Goal: Task Accomplishment & Management: Use online tool/utility

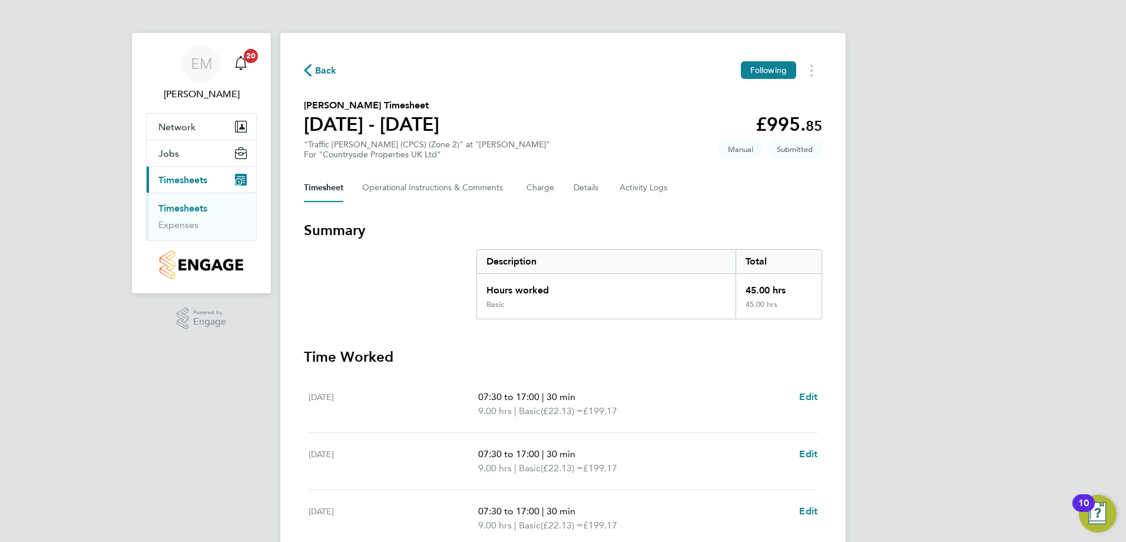
click at [758, 60] on div "Back Following Chukwudi Enelamah's Timesheet 04 - 10 Aug 2025 £995. 85 "Traffic…" at bounding box center [563, 432] width 566 height 799
click at [758, 66] on span "Unfollow" at bounding box center [770, 70] width 34 height 11
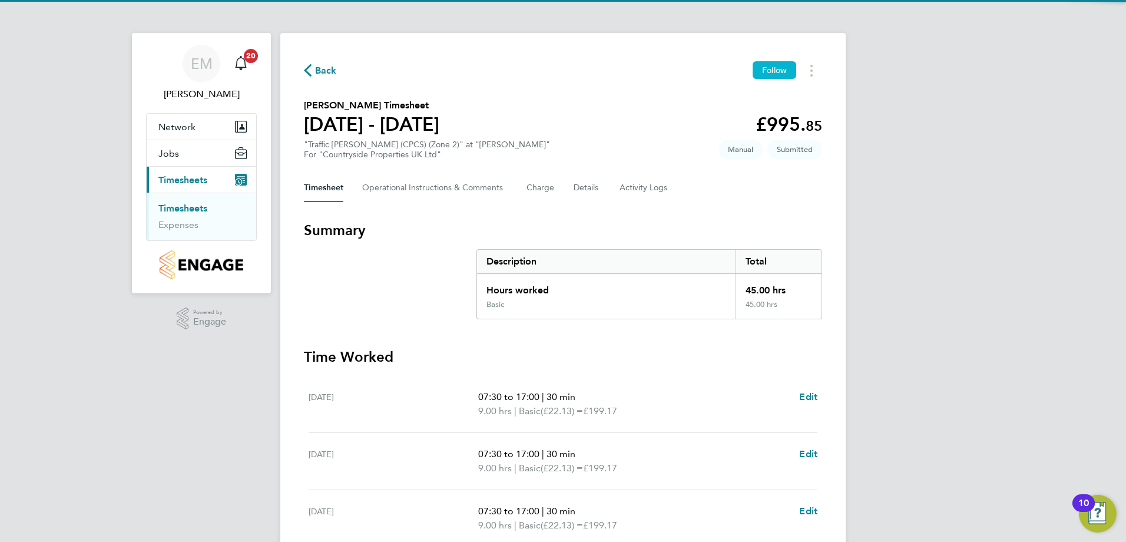
click at [758, 66] on button "Follow" at bounding box center [775, 70] width 44 height 18
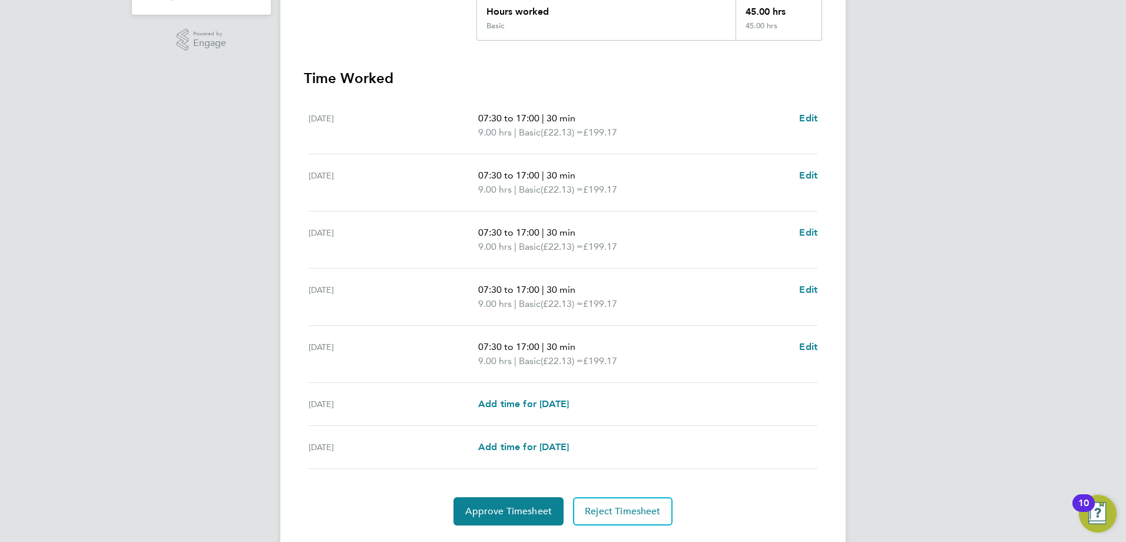
scroll to position [309, 0]
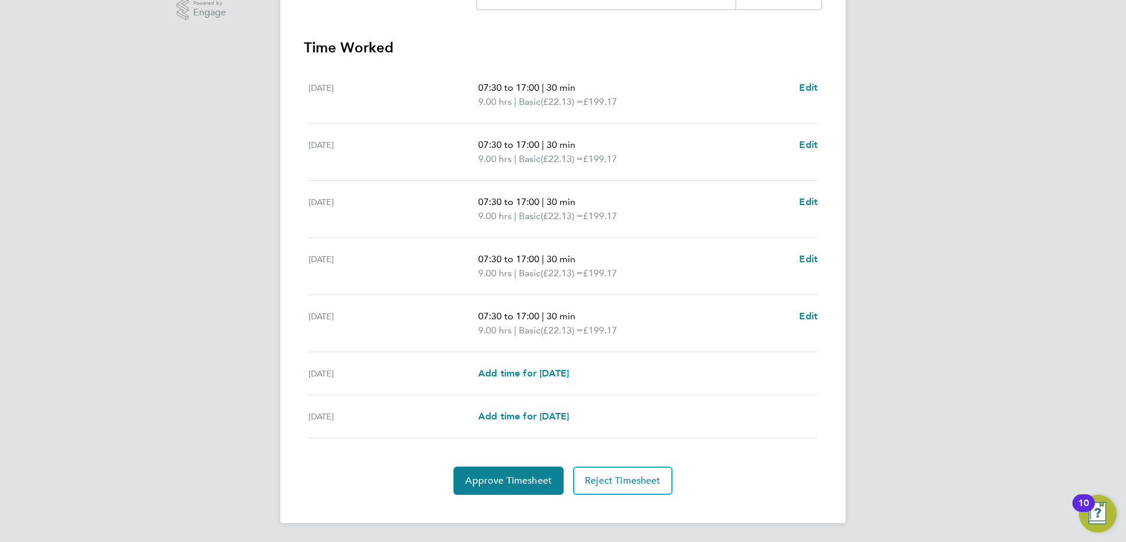
click at [482, 463] on section "Time Worked Mon 04 Aug 07:30 to 17:00 | 30 min 9.00 hrs | Basic (£22.13) = £199…" at bounding box center [563, 266] width 518 height 457
click at [482, 502] on div "Back Following Chukwudi Enelamah's Timesheet 04 - 10 Aug 2025 £995. 85 "Traffic…" at bounding box center [563, 123] width 566 height 799
click at [484, 486] on span "Approve Timesheet" at bounding box center [508, 481] width 87 height 12
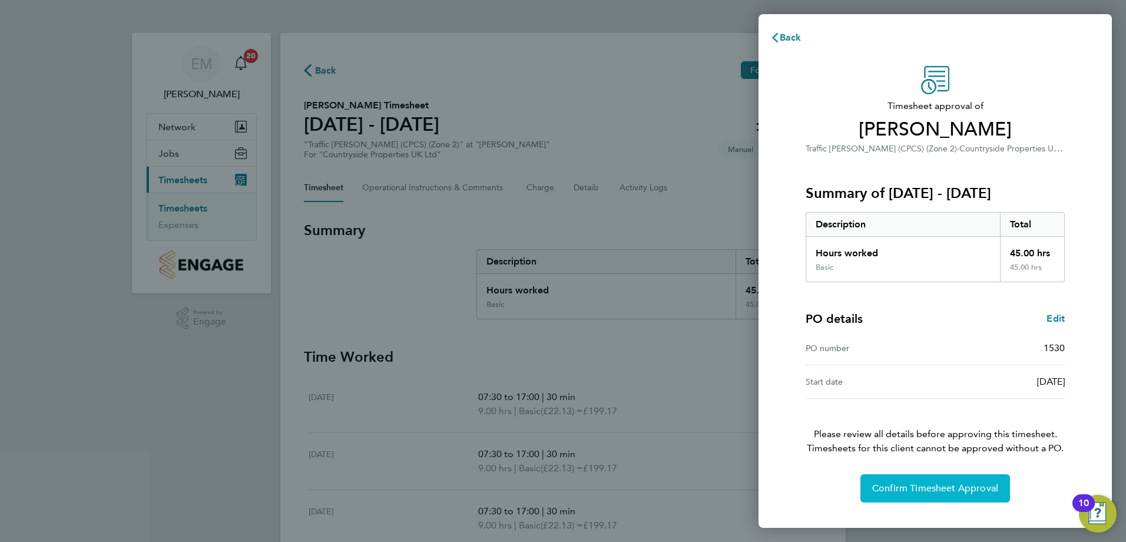
click at [892, 484] on span "Confirm Timesheet Approval" at bounding box center [935, 488] width 126 height 12
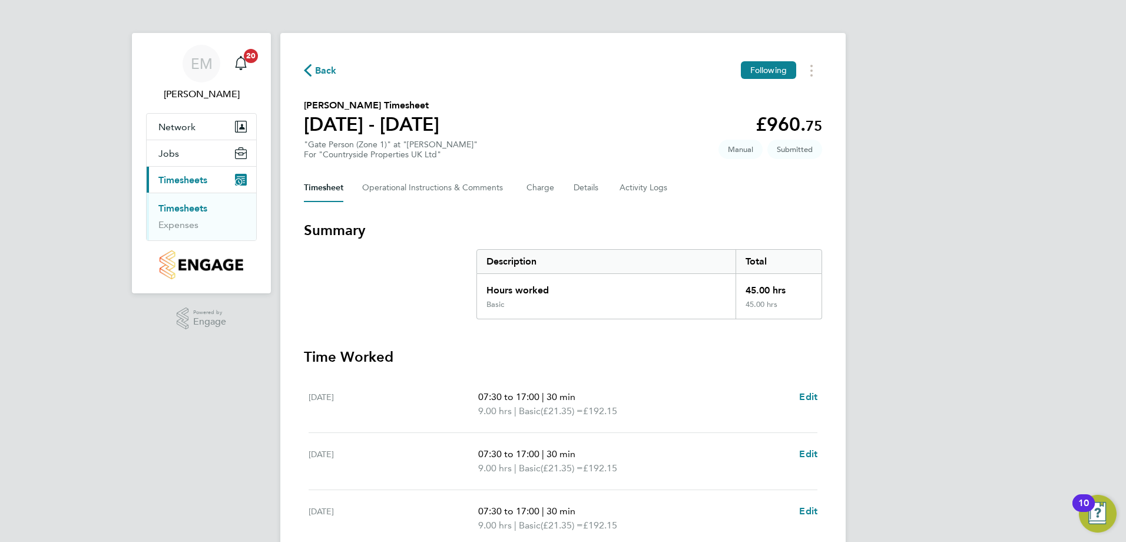
scroll to position [309, 0]
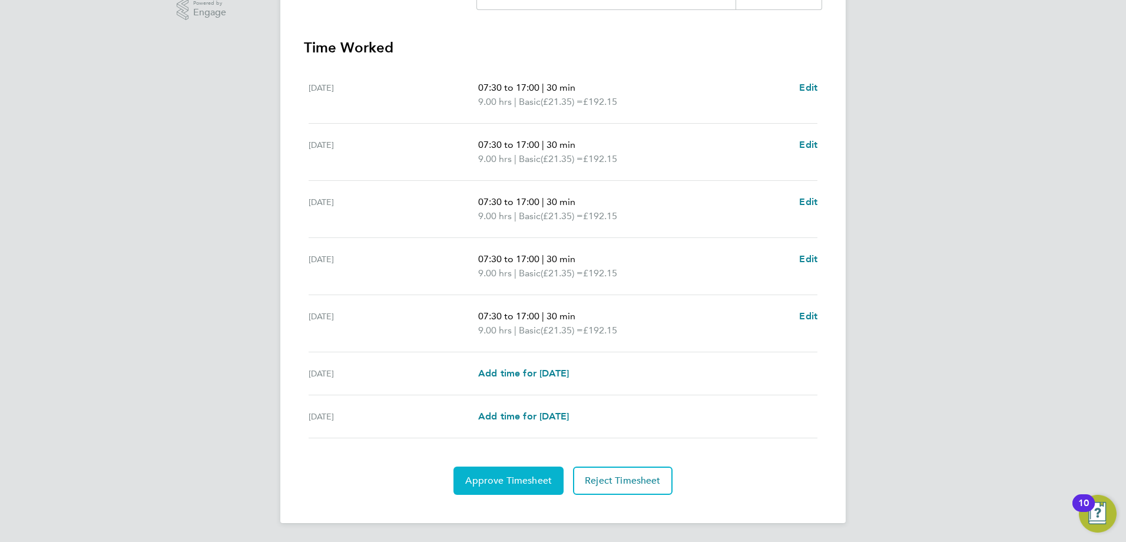
click at [488, 472] on button "Approve Timesheet" at bounding box center [509, 481] width 110 height 28
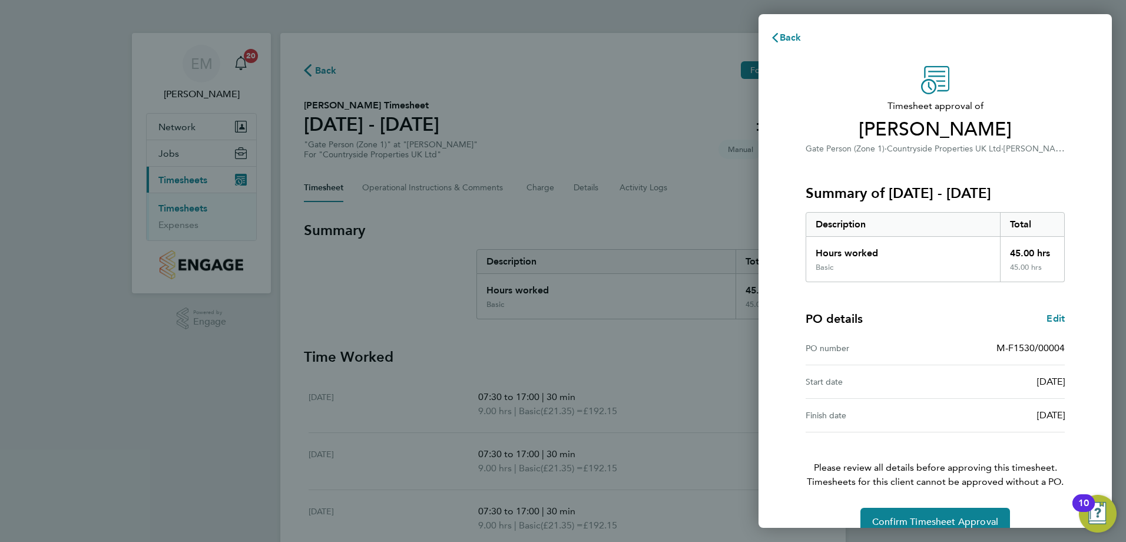
scroll to position [22, 0]
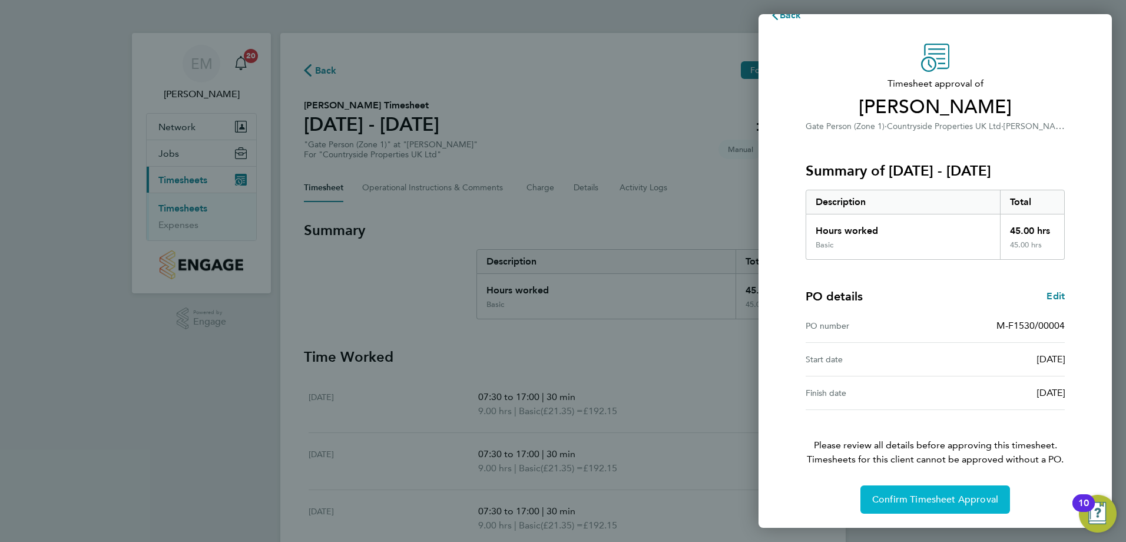
click at [918, 495] on span "Confirm Timesheet Approval" at bounding box center [935, 500] width 126 height 12
